Goal: Transaction & Acquisition: Download file/media

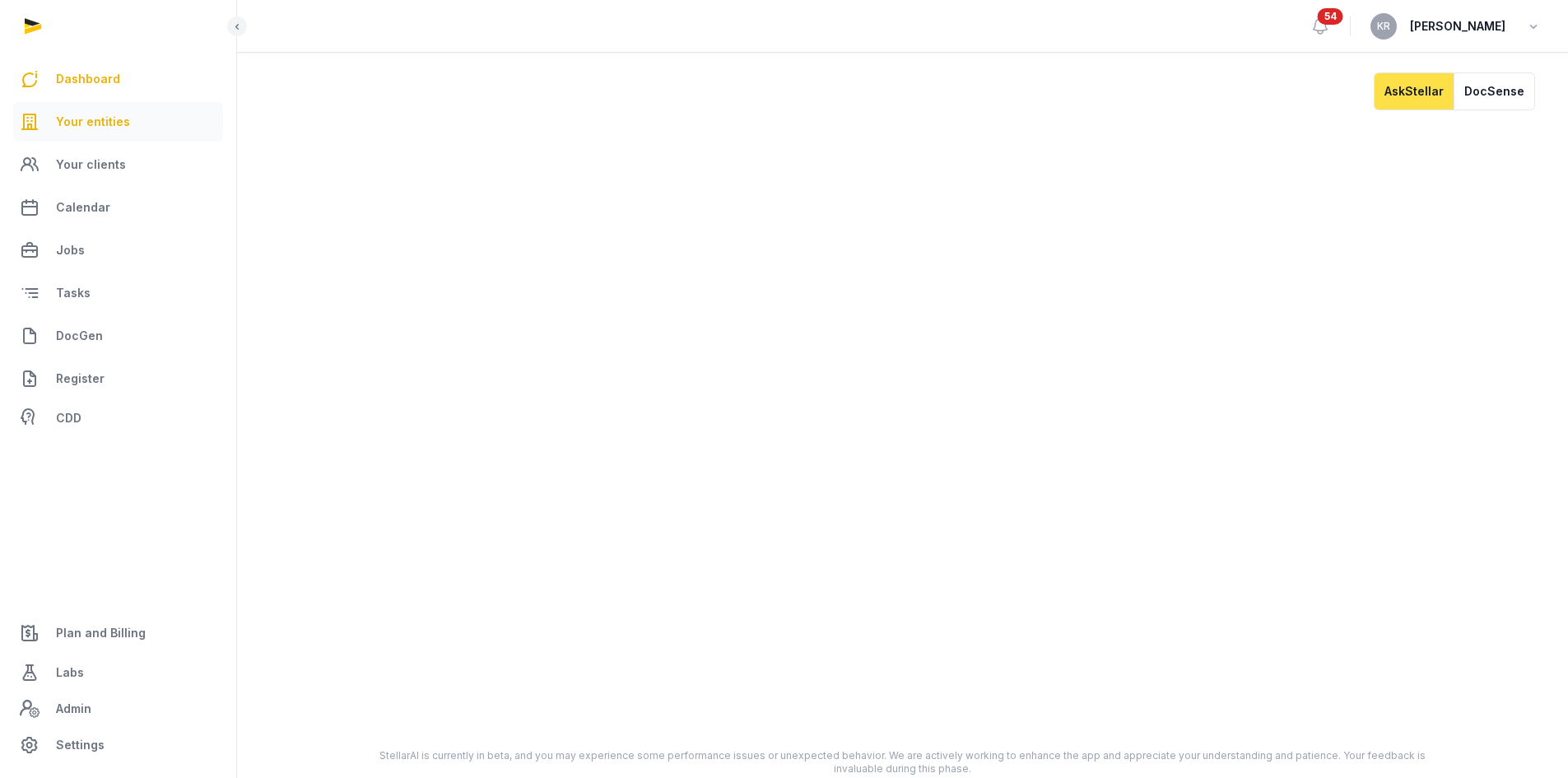
click at [126, 134] on link "Your entities" at bounding box center [118, 122] width 210 height 40
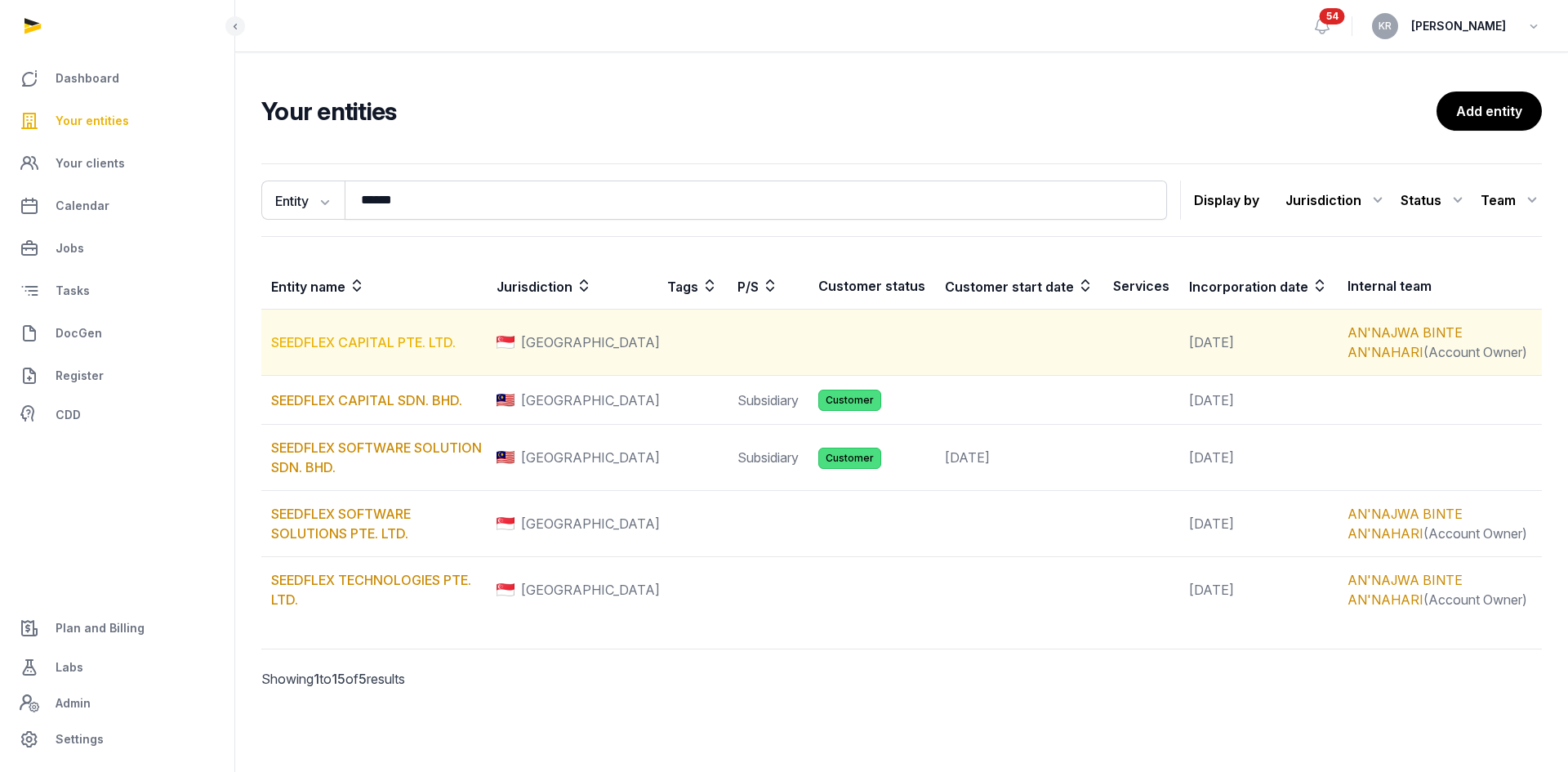
click at [409, 345] on link "SEEDFLEX CAPITAL PTE. LTD." at bounding box center [364, 342] width 185 height 17
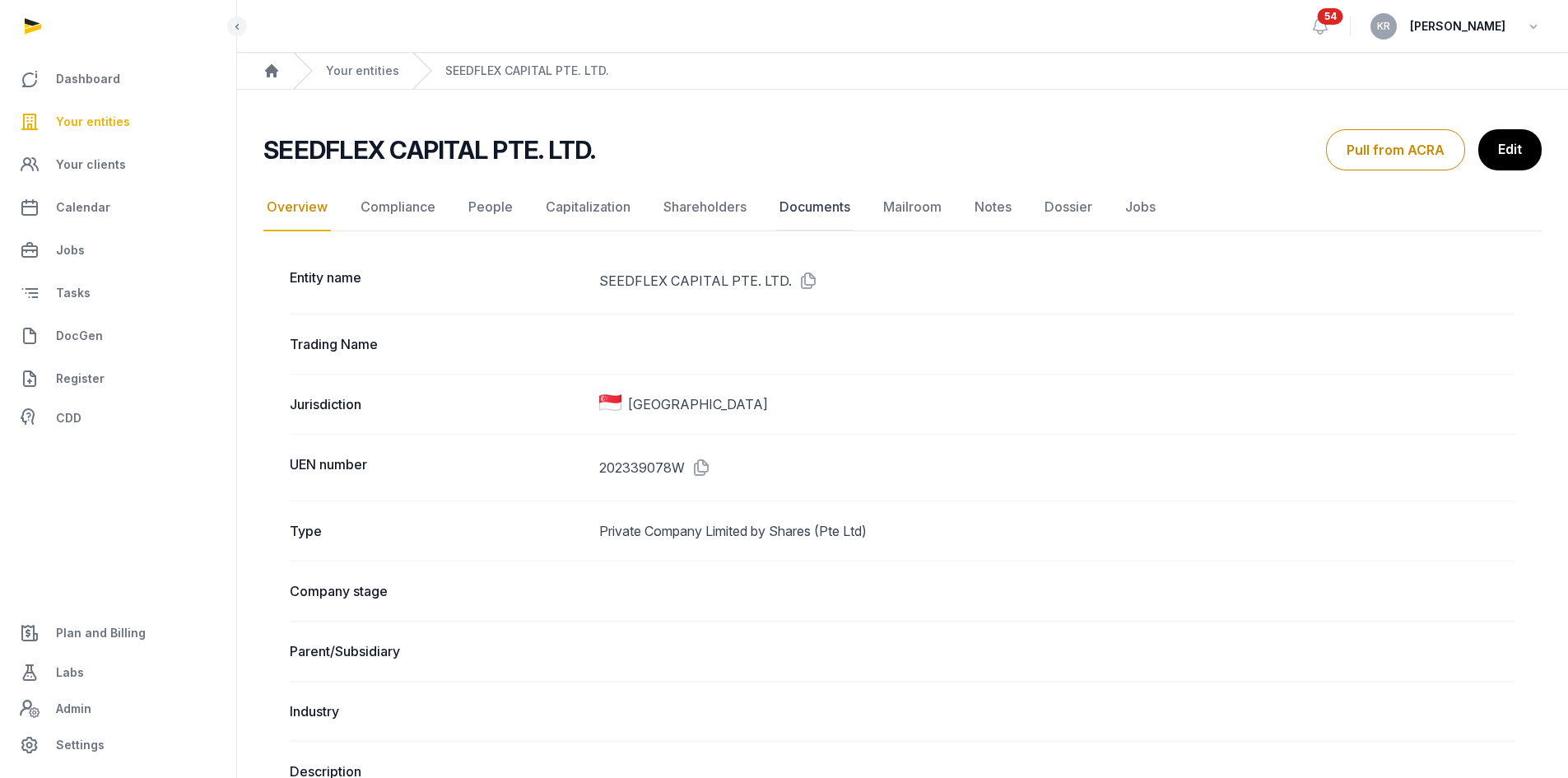
click at [813, 208] on link "Documents" at bounding box center [815, 208] width 77 height 48
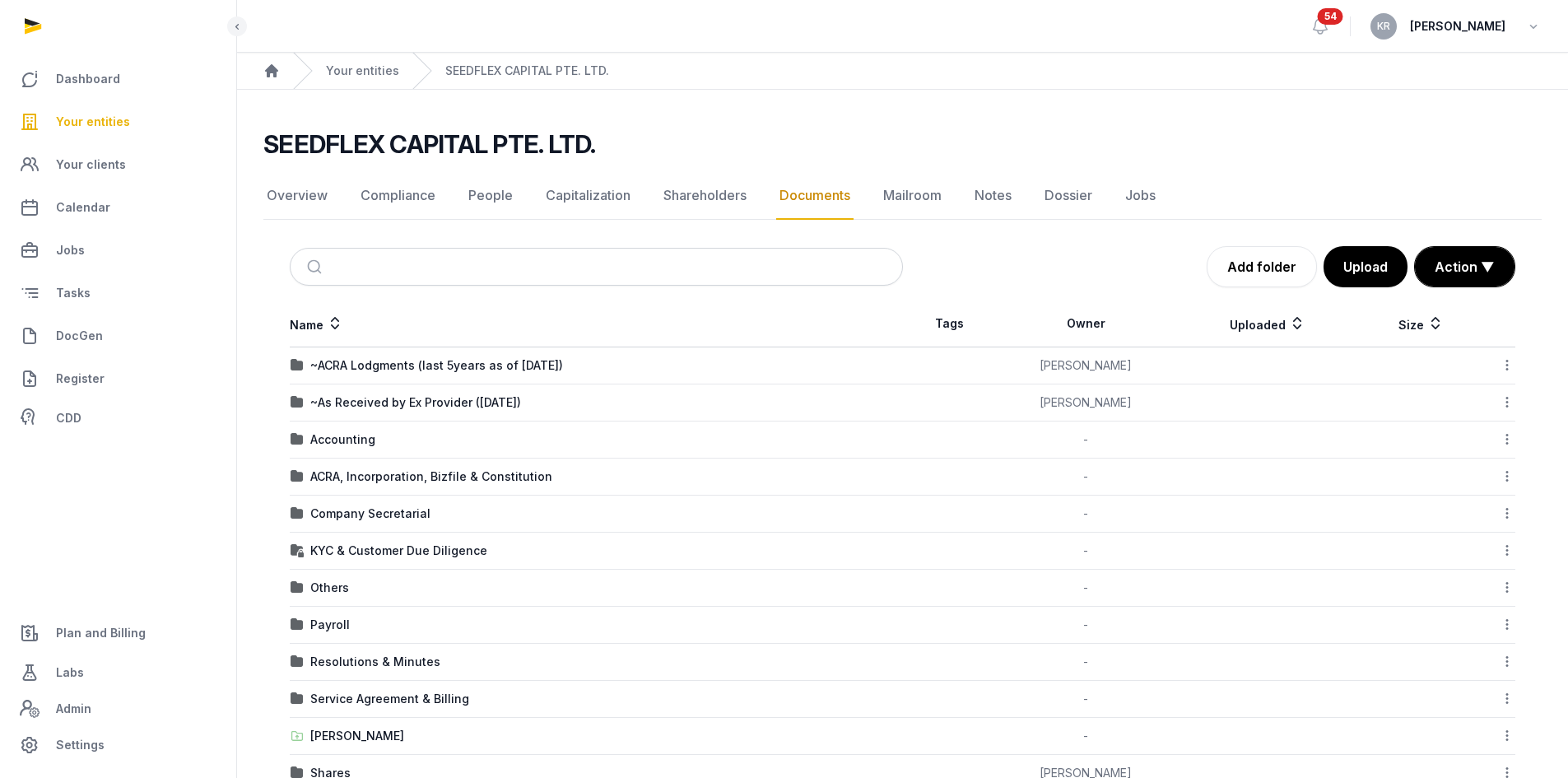
click at [431, 484] on td "ACRA, Incorporation, Bizfile & Constitution" at bounding box center [595, 477] width 613 height 37
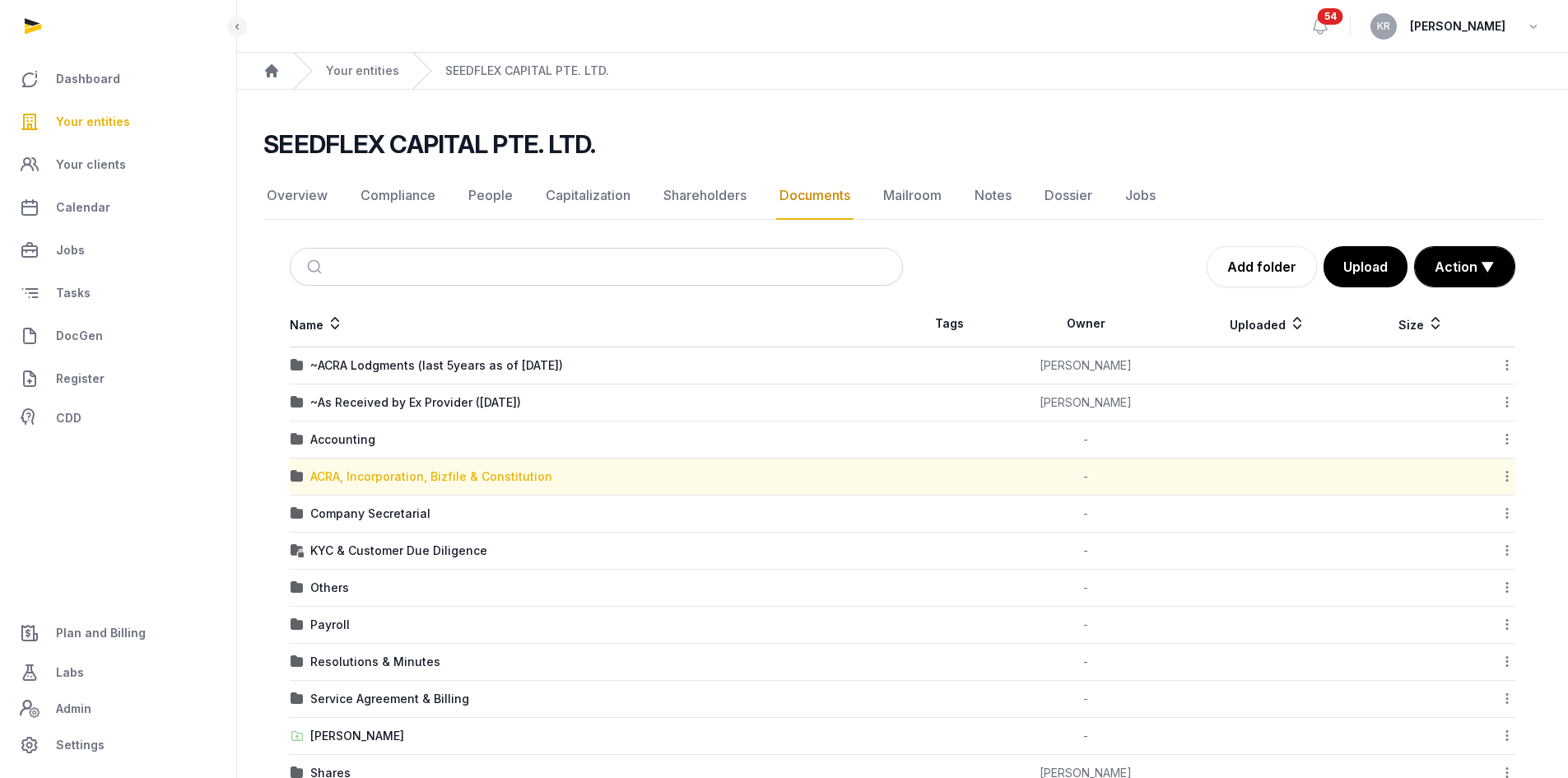
click at [437, 475] on div "ACRA, Incorporation, Bizfile & Constitution" at bounding box center [431, 476] width 242 height 17
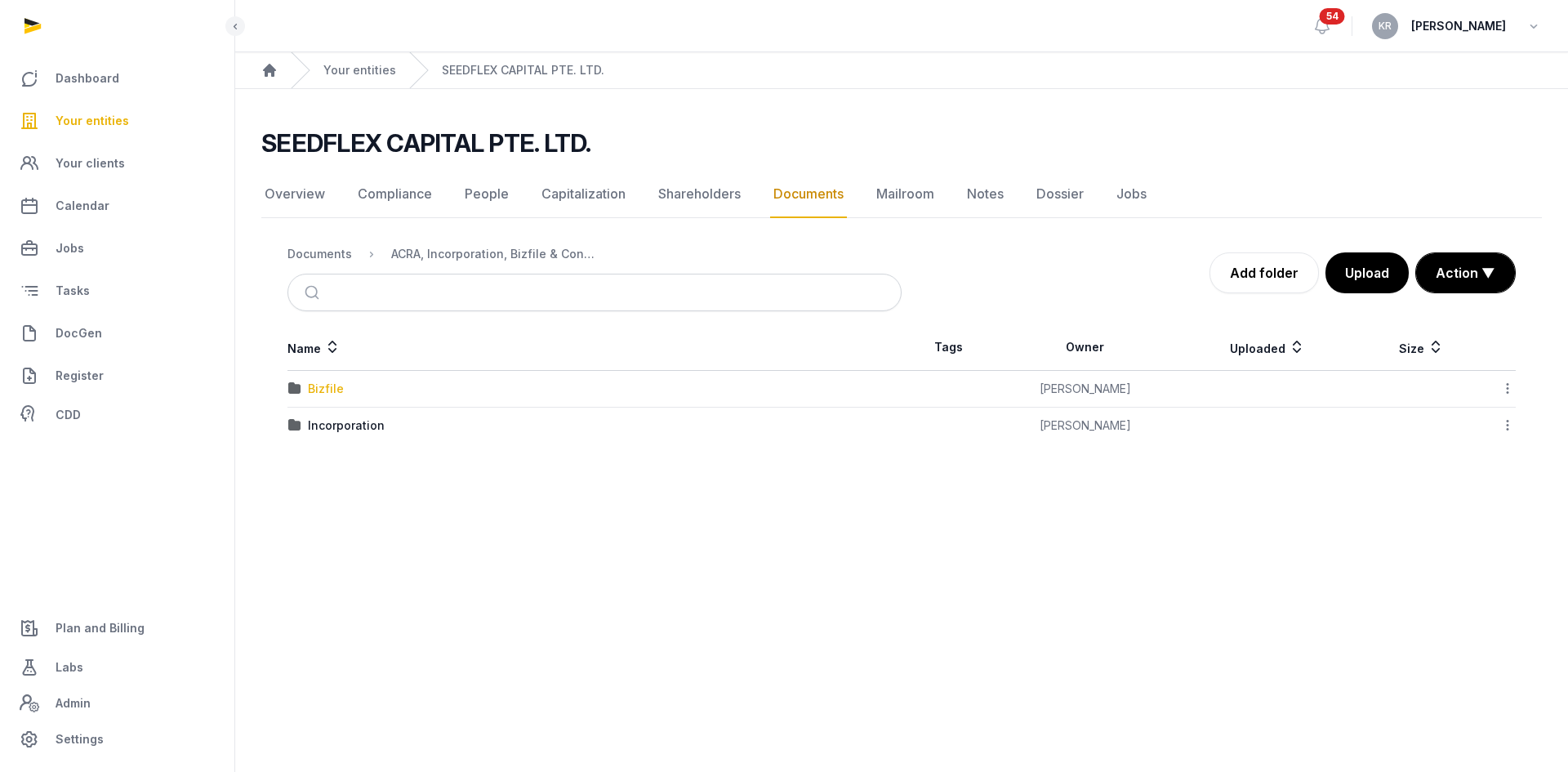
click at [330, 388] on div "Bizfile" at bounding box center [326, 388] width 36 height 17
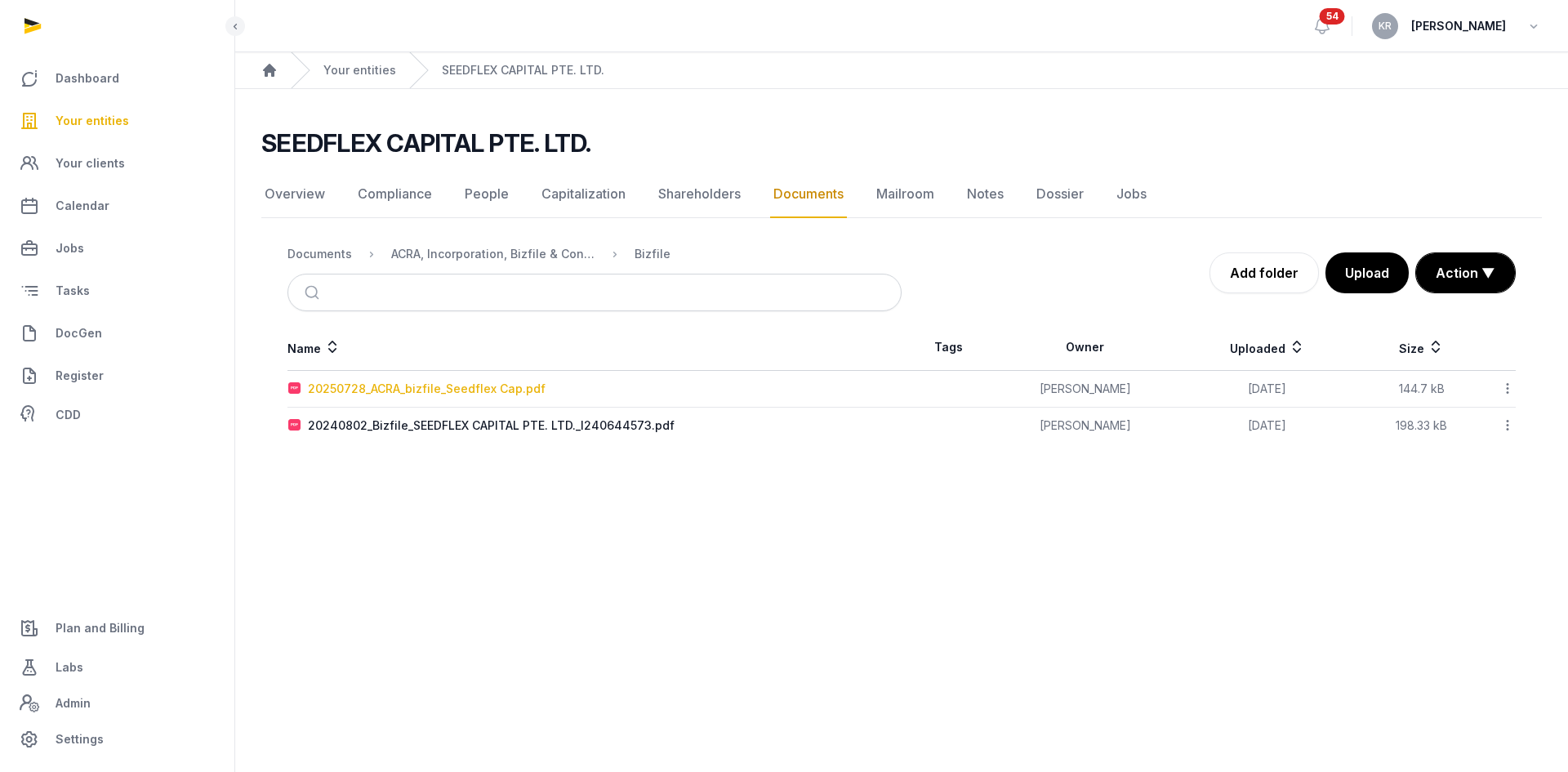
click at [457, 383] on div "20250728_ACRA_bizfile_Seedflex Cap.pdf" at bounding box center [427, 388] width 238 height 17
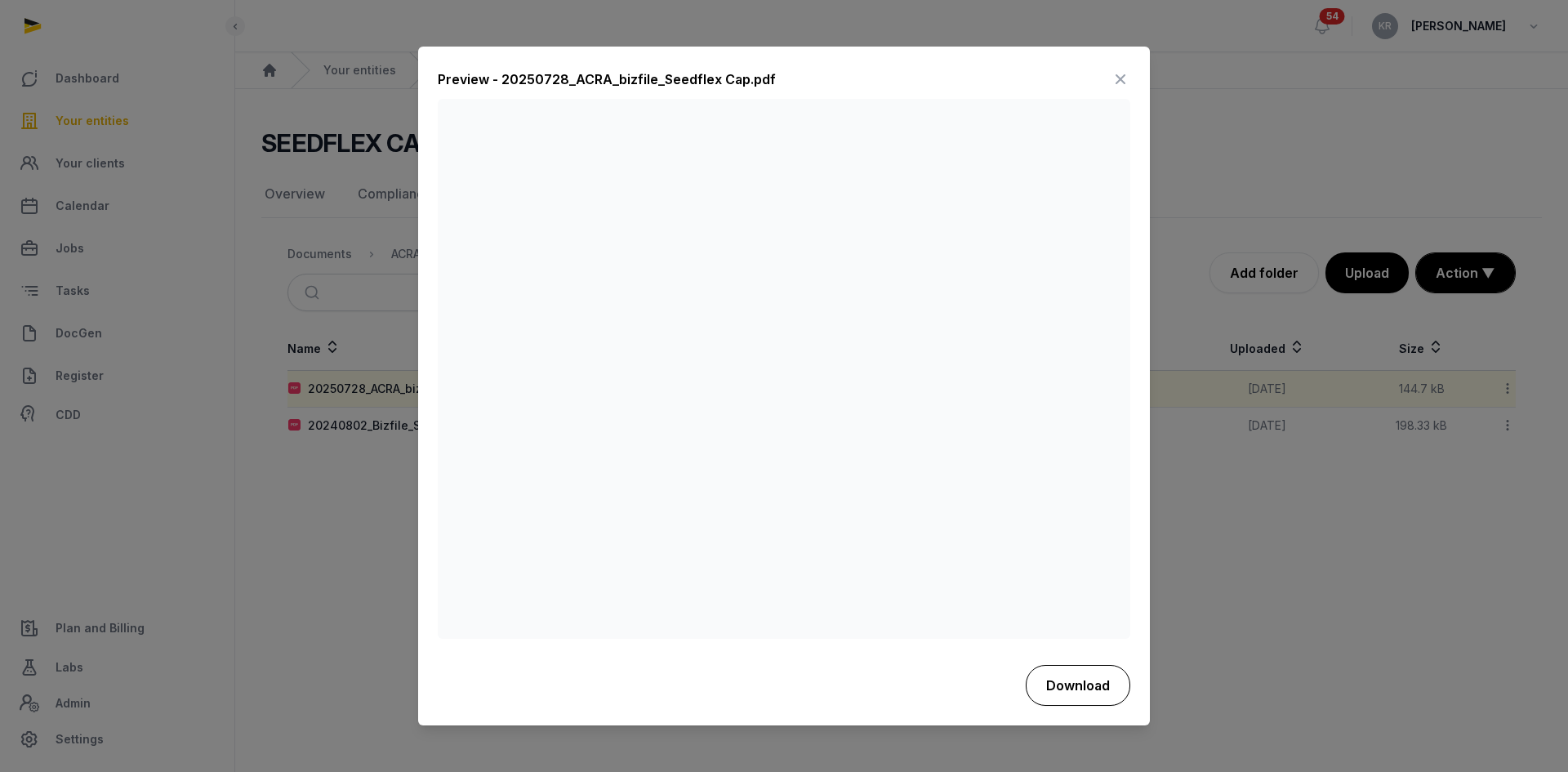
click at [1064, 683] on button "Download" at bounding box center [1078, 685] width 105 height 40
click at [1122, 73] on icon at bounding box center [1120, 80] width 19 height 26
